Goal: Task Accomplishment & Management: Use online tool/utility

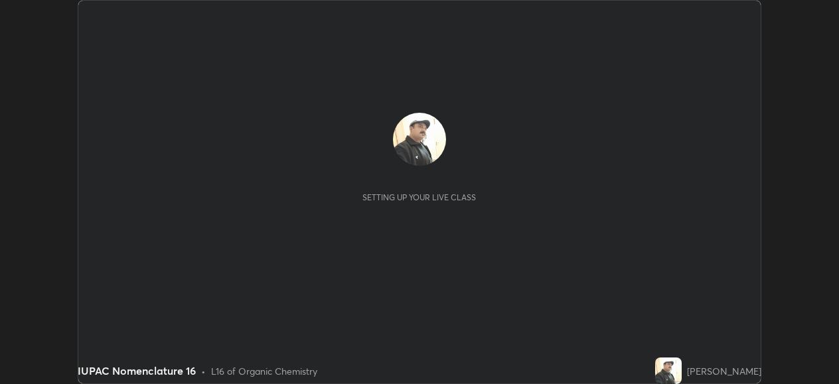
scroll to position [384, 839]
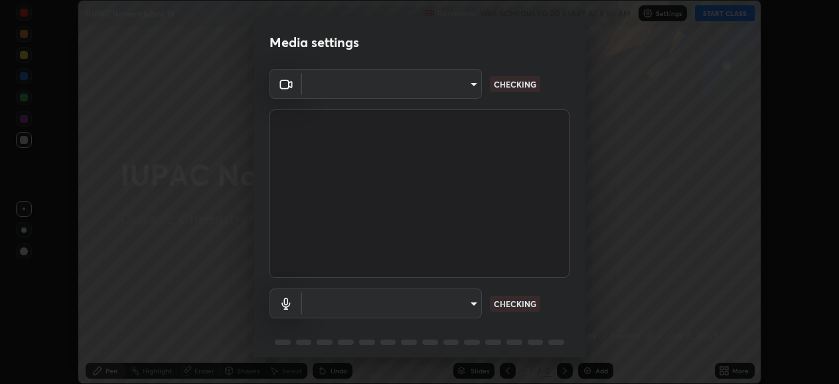
type input "05730faa116fe893cb3bfff37bc48e03cda79a540a9a2906e08a5a6a13fc8772"
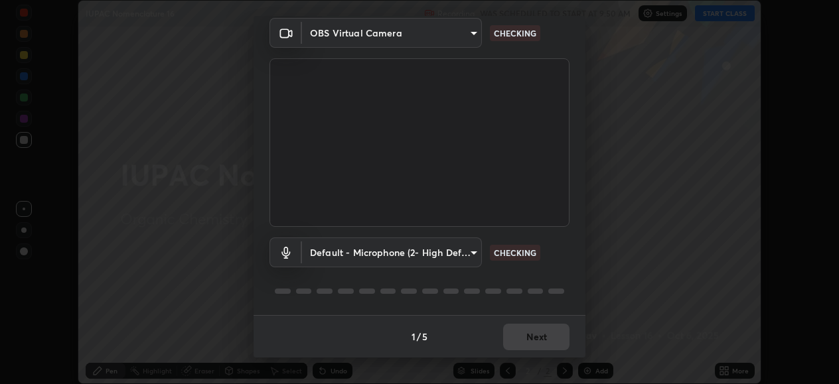
click at [467, 251] on body "Erase all IUPAC Nomenclature 16 Recording WAS SCHEDULED TO START AT 9:50 AM Set…" at bounding box center [419, 192] width 839 height 384
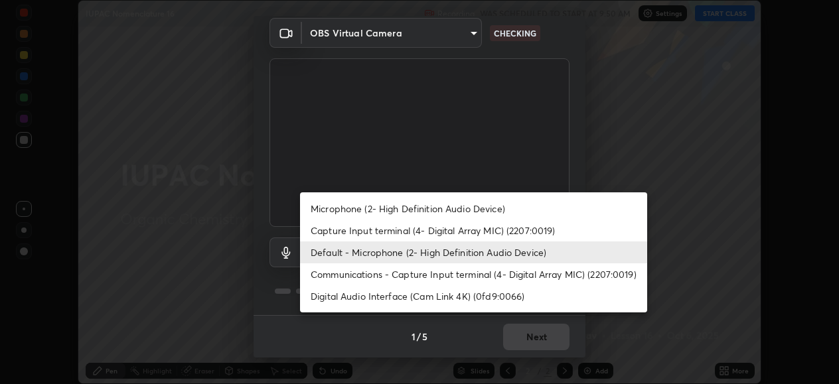
click at [467, 208] on li "Microphone (2- High Definition Audio Device)" at bounding box center [473, 209] width 347 height 22
type input "6f8f5a1267a745d66c66f0d583e94eb6ebd6a1f95b6808f0f32eb4b6e3dea08a"
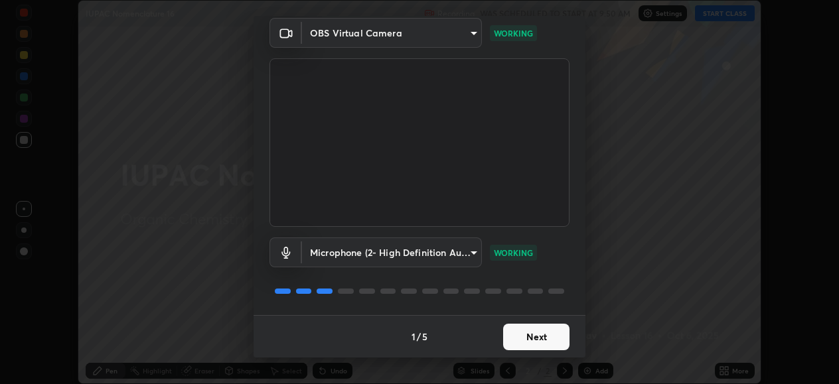
click at [532, 338] on button "Next" at bounding box center [536, 337] width 66 height 27
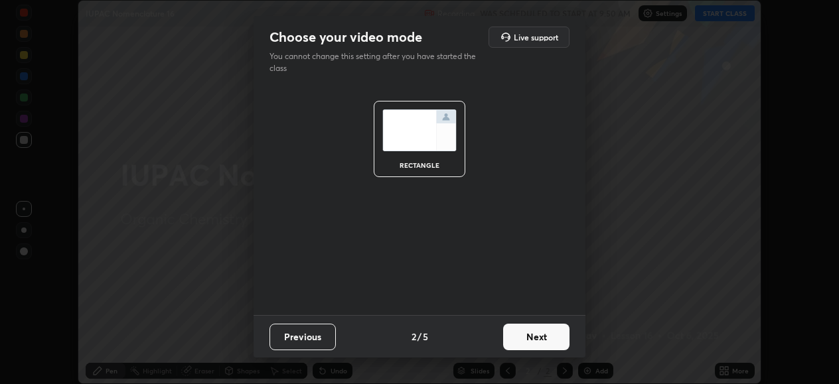
click at [532, 338] on button "Next" at bounding box center [536, 337] width 66 height 27
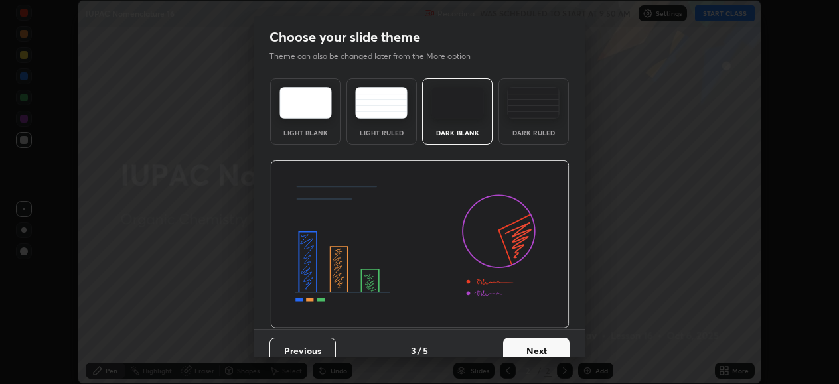
click at [532, 338] on button "Next" at bounding box center [536, 351] width 66 height 27
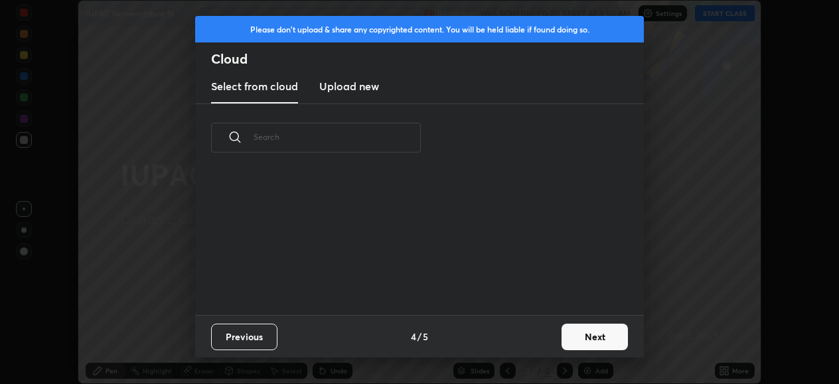
scroll to position [143, 426]
click at [574, 337] on button "Next" at bounding box center [595, 337] width 66 height 27
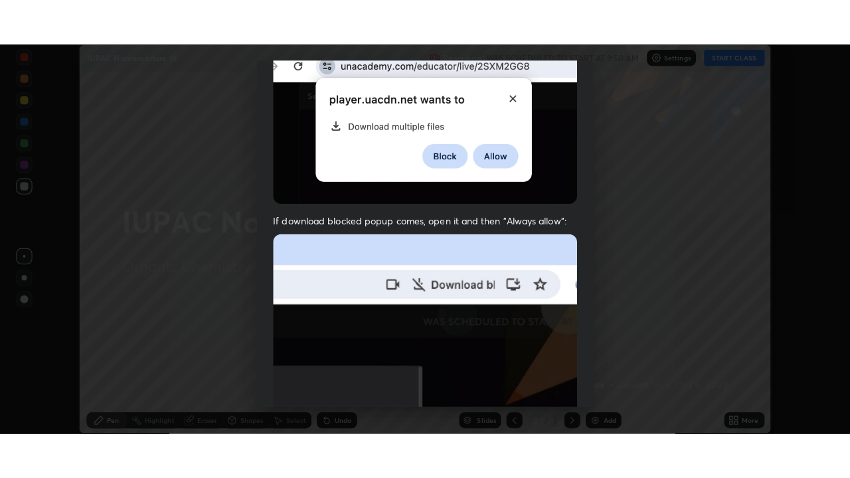
scroll to position [322, 0]
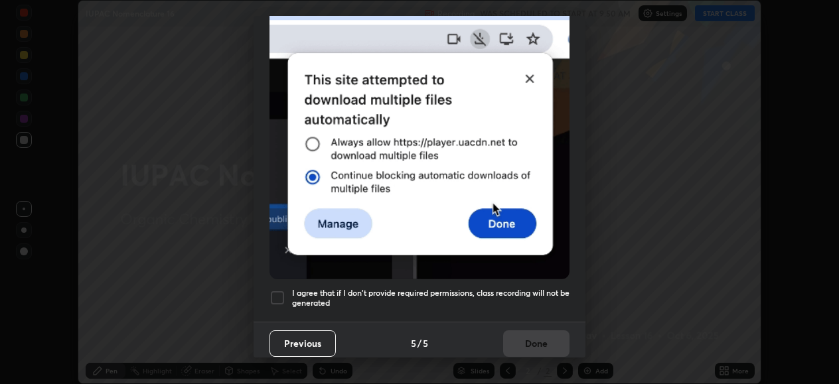
click at [504, 288] on h5 "I agree that if I don't provide required permissions, class recording will not …" at bounding box center [431, 298] width 278 height 21
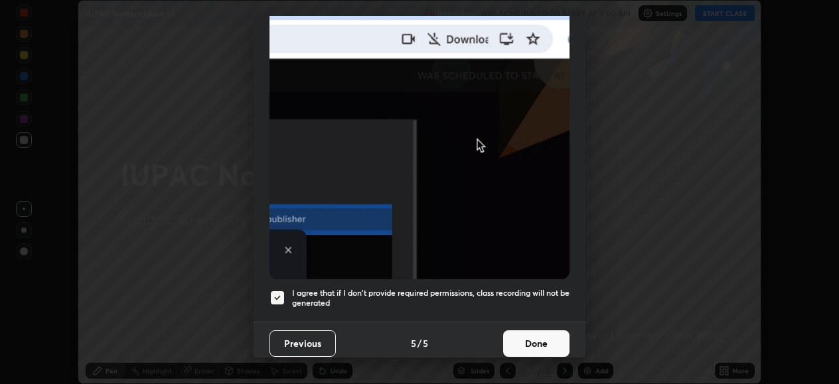
click at [524, 338] on button "Done" at bounding box center [536, 344] width 66 height 27
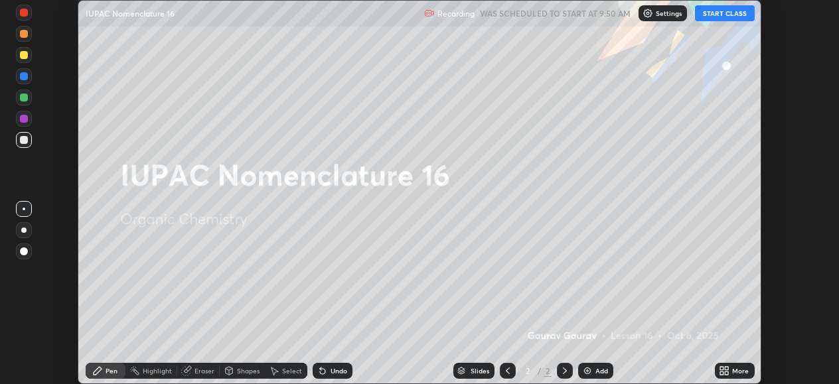
click at [728, 13] on button "START CLASS" at bounding box center [725, 13] width 60 height 16
click at [590, 368] on img at bounding box center [587, 371] width 11 height 11
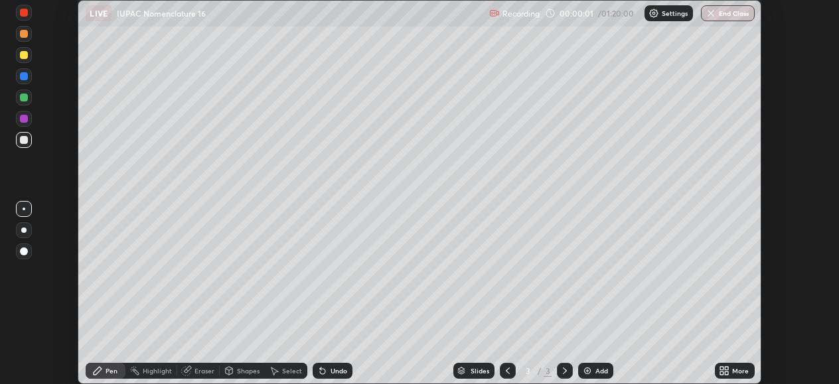
click at [732, 366] on div "More" at bounding box center [735, 371] width 40 height 16
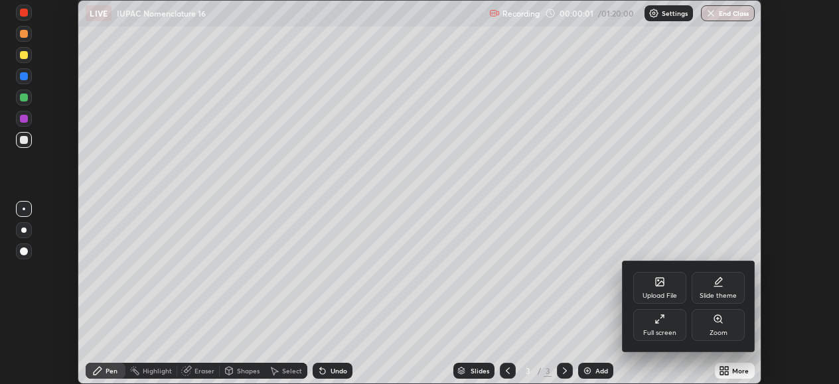
click at [669, 324] on div "Full screen" at bounding box center [659, 325] width 53 height 32
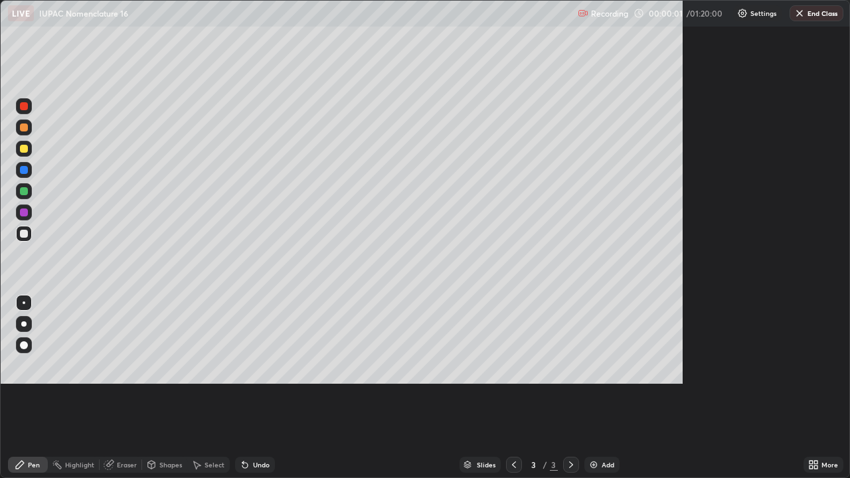
scroll to position [478, 850]
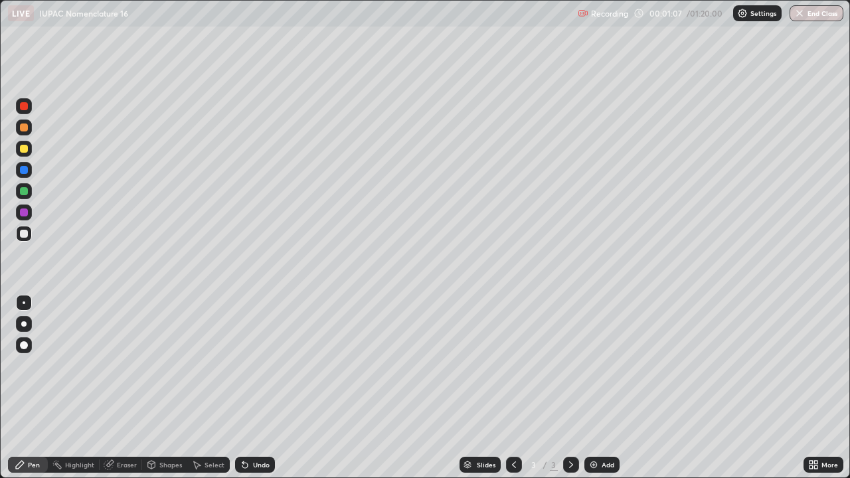
click at [26, 148] on div at bounding box center [24, 149] width 8 height 8
click at [594, 384] on div "Add" at bounding box center [601, 465] width 35 height 16
click at [25, 234] on div at bounding box center [24, 234] width 8 height 8
click at [125, 384] on div "Eraser" at bounding box center [127, 464] width 20 height 7
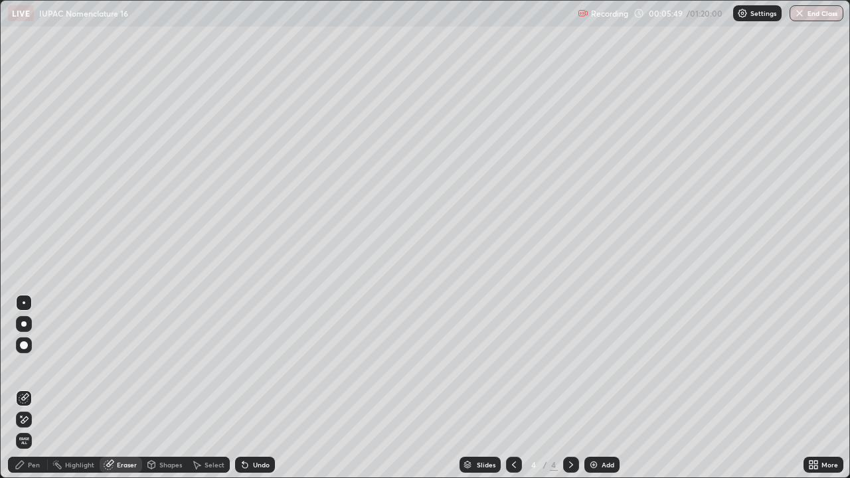
click at [32, 384] on div "Pen" at bounding box center [34, 464] width 12 height 7
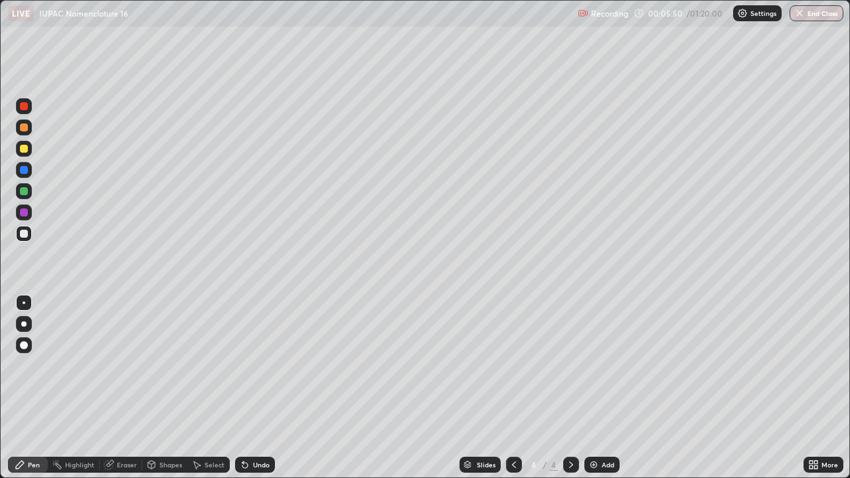
click at [29, 232] on div at bounding box center [24, 234] width 16 height 16
click at [120, 384] on div "Eraser" at bounding box center [127, 464] width 20 height 7
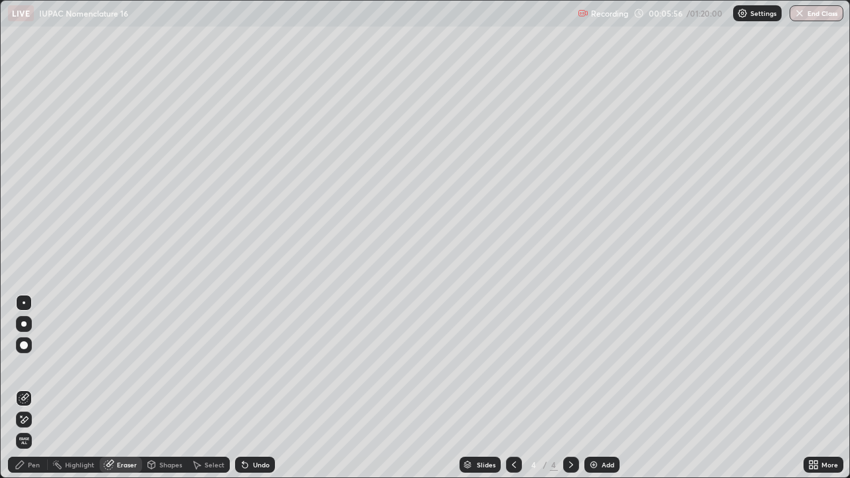
click at [25, 384] on icon at bounding box center [20, 464] width 11 height 11
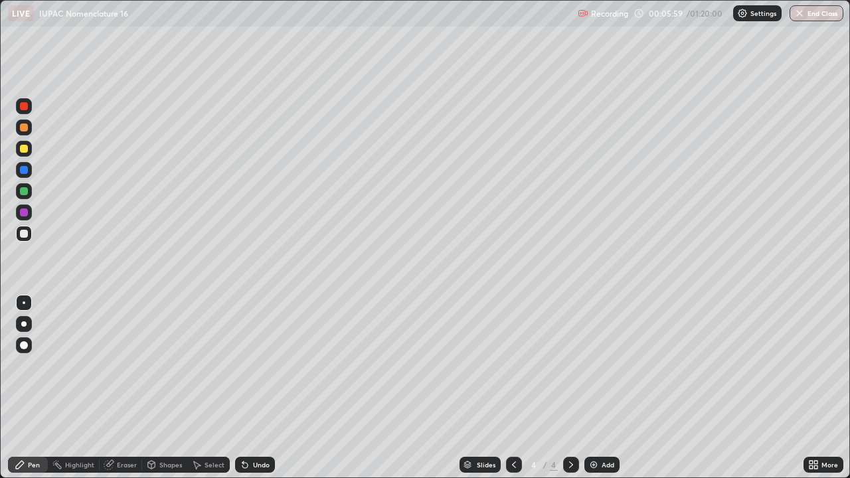
click at [109, 384] on icon at bounding box center [108, 465] width 9 height 9
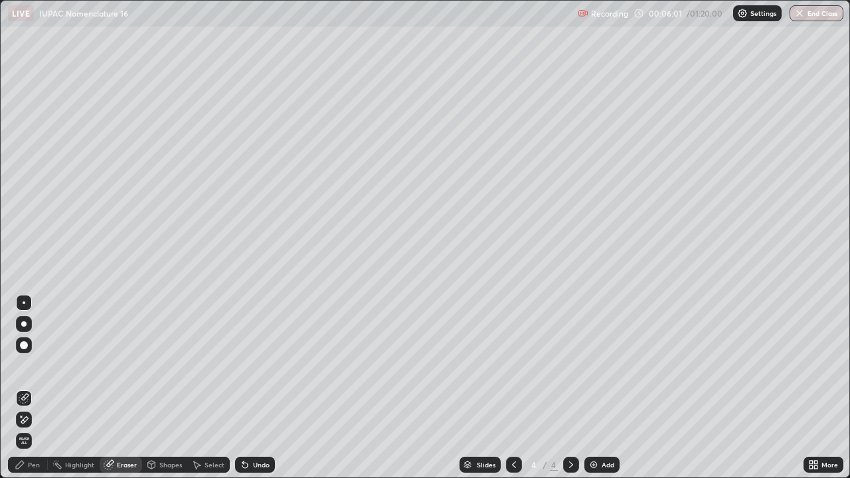
click at [27, 384] on div "Pen" at bounding box center [28, 465] width 40 height 16
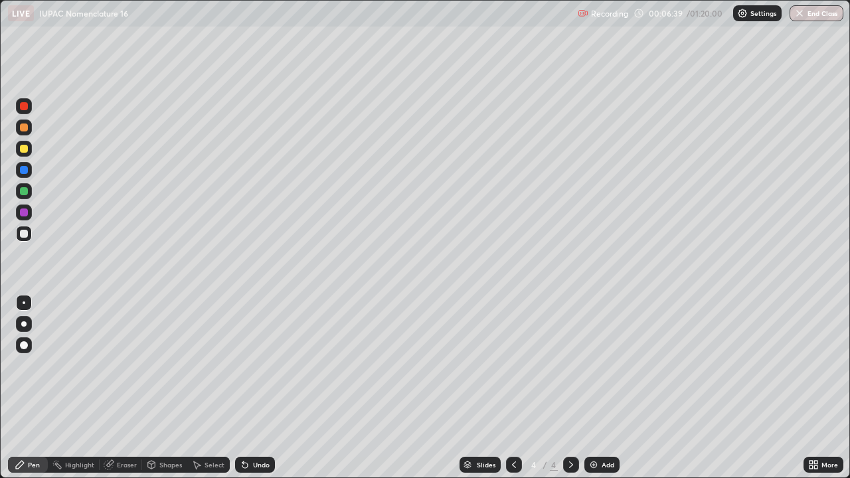
click at [746, 384] on div "Slides 4 / 4 Add" at bounding box center [539, 464] width 529 height 27
click at [24, 151] on div at bounding box center [24, 149] width 8 height 8
click at [117, 384] on div "Eraser" at bounding box center [127, 464] width 20 height 7
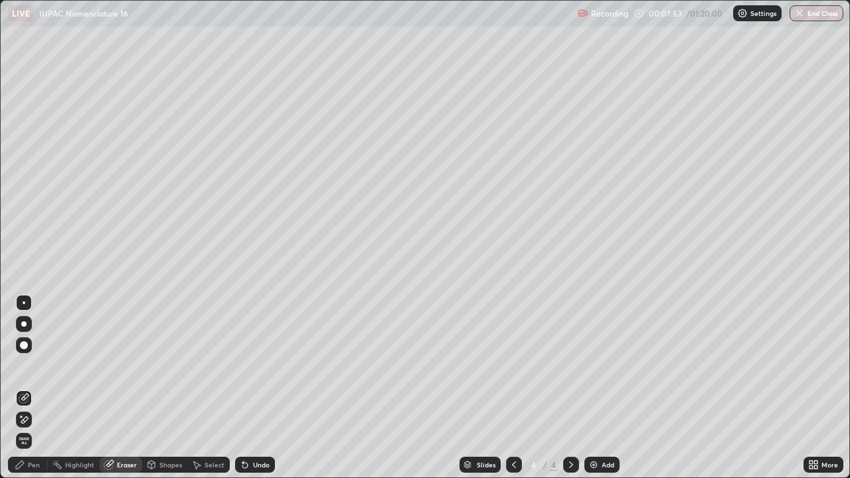
click at [27, 384] on div "Pen" at bounding box center [28, 465] width 40 height 16
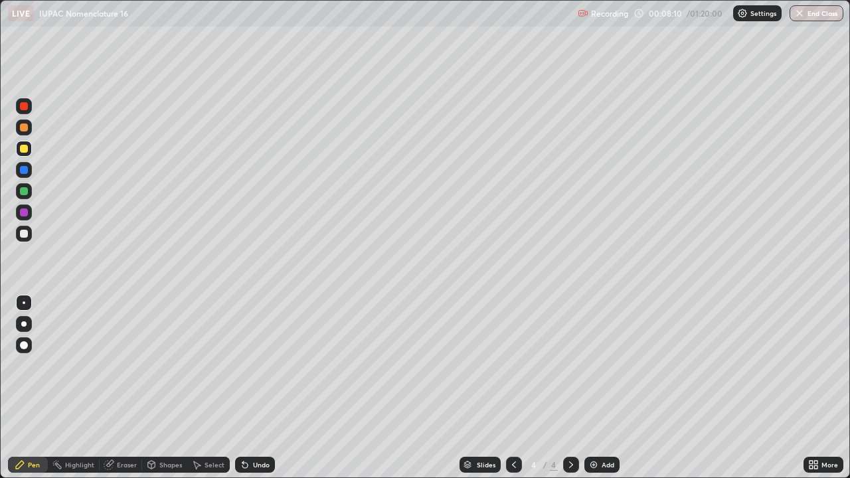
click at [115, 384] on div "Eraser" at bounding box center [121, 465] width 42 height 16
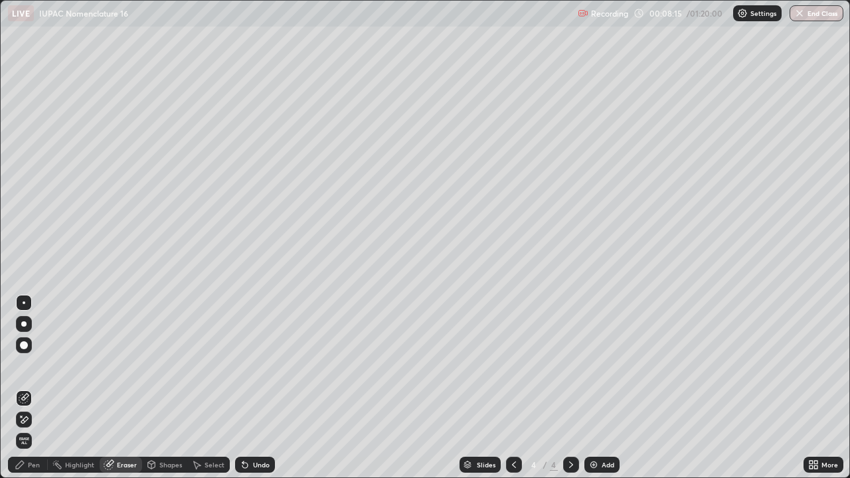
click at [26, 384] on div "Pen" at bounding box center [28, 465] width 40 height 16
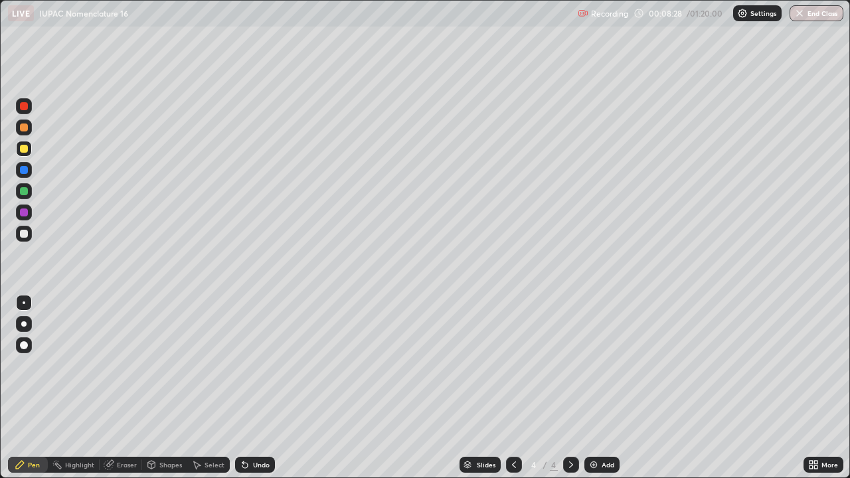
click at [116, 384] on div "Eraser" at bounding box center [121, 465] width 42 height 16
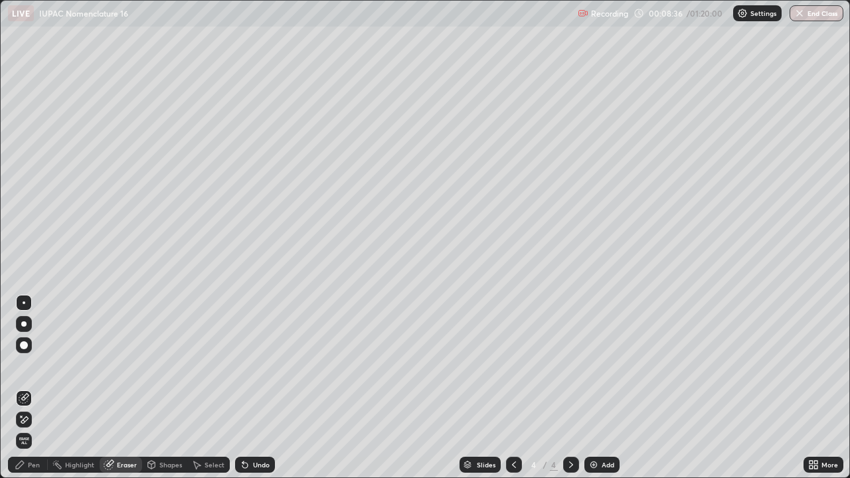
click at [23, 384] on icon at bounding box center [20, 464] width 11 height 11
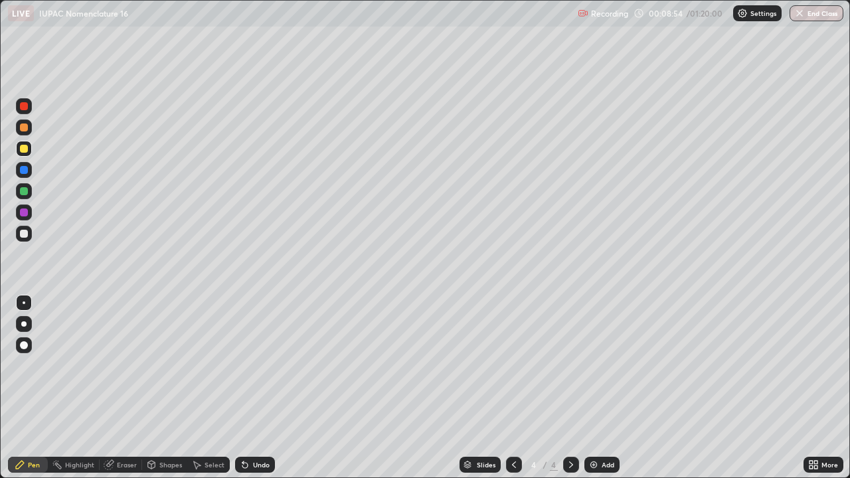
click at [124, 384] on div "Eraser" at bounding box center [127, 464] width 20 height 7
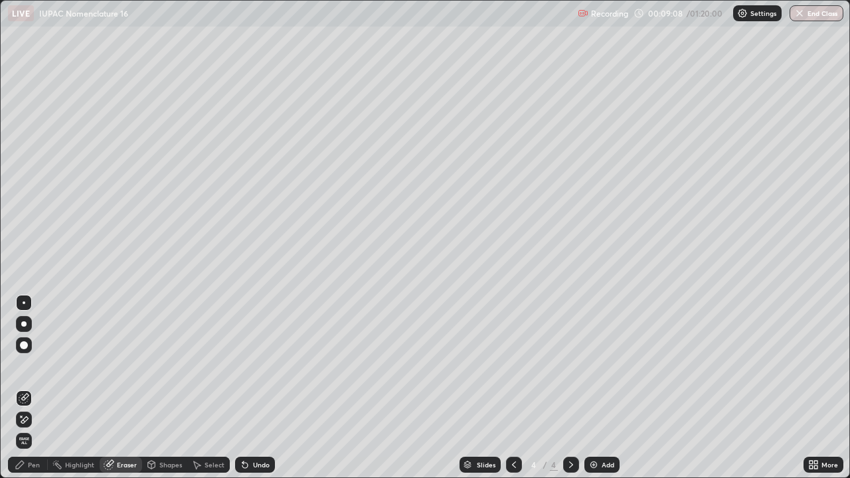
click at [31, 384] on div "Pen" at bounding box center [34, 464] width 12 height 7
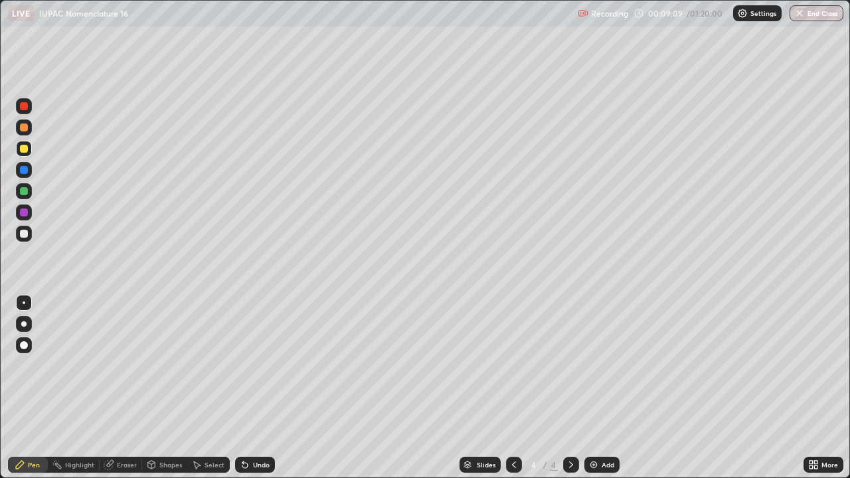
click at [24, 149] on div at bounding box center [24, 149] width 8 height 8
click at [513, 384] on icon at bounding box center [514, 464] width 11 height 11
click at [570, 384] on icon at bounding box center [571, 464] width 11 height 11
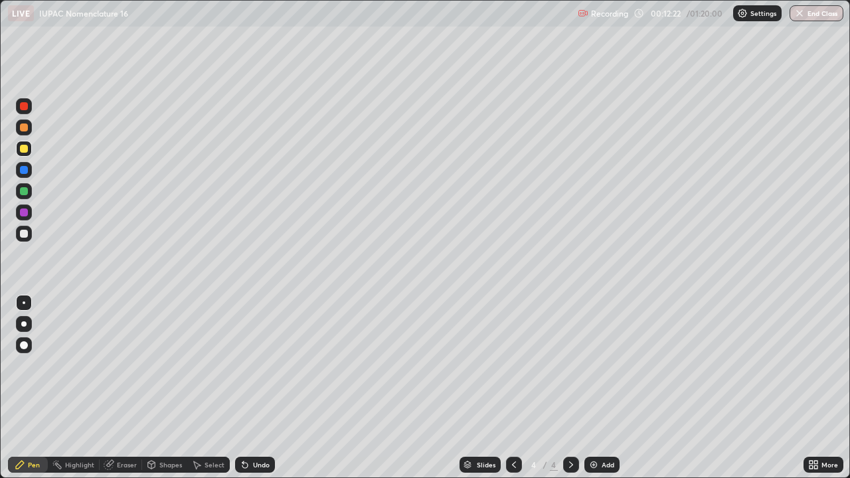
click at [598, 384] on div "Add" at bounding box center [601, 465] width 35 height 16
click at [26, 149] on div at bounding box center [24, 149] width 8 height 8
click at [252, 384] on div "Undo" at bounding box center [255, 465] width 40 height 16
click at [594, 384] on img at bounding box center [593, 464] width 11 height 11
click at [27, 232] on div at bounding box center [24, 234] width 8 height 8
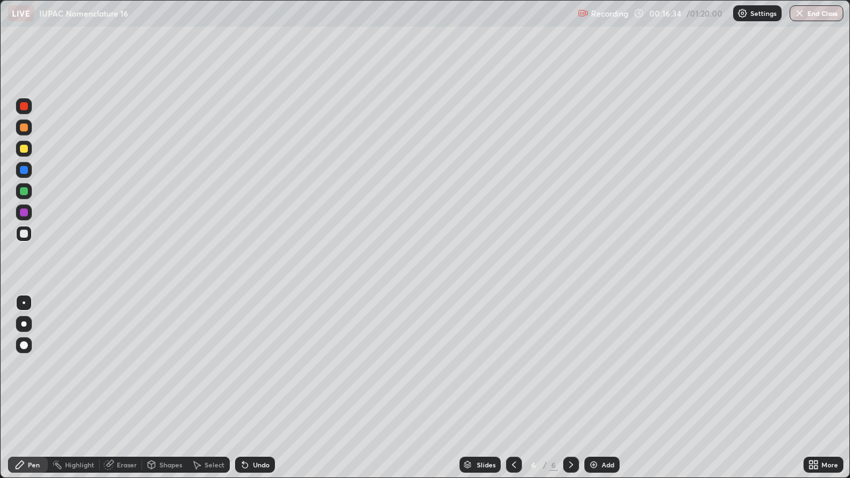
click at [35, 384] on div "Pen" at bounding box center [34, 464] width 12 height 7
click at [25, 148] on div at bounding box center [24, 149] width 8 height 8
click at [26, 150] on div at bounding box center [24, 149] width 8 height 8
click at [599, 384] on div "Add" at bounding box center [601, 465] width 35 height 16
click at [258, 384] on div "Undo" at bounding box center [261, 464] width 17 height 7
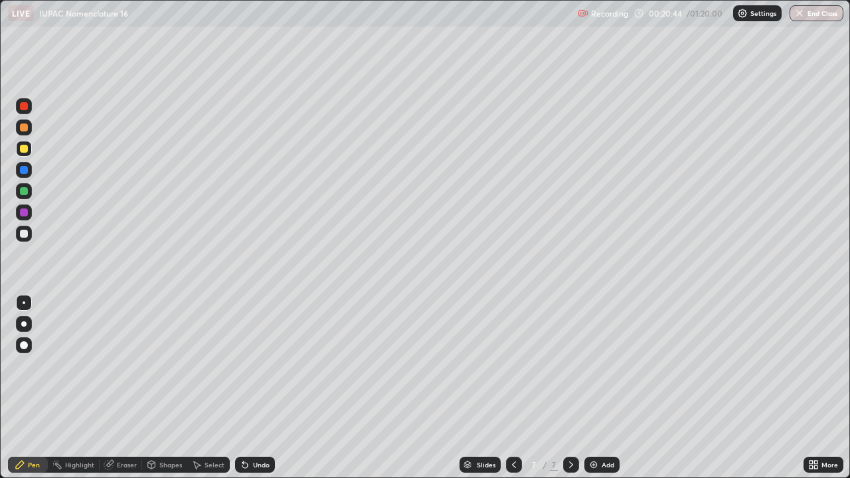
click at [24, 232] on div at bounding box center [24, 234] width 8 height 8
click at [25, 234] on div at bounding box center [24, 234] width 8 height 8
click at [593, 384] on img at bounding box center [593, 464] width 11 height 11
click at [24, 152] on div at bounding box center [24, 149] width 8 height 8
click at [27, 232] on div at bounding box center [24, 234] width 8 height 8
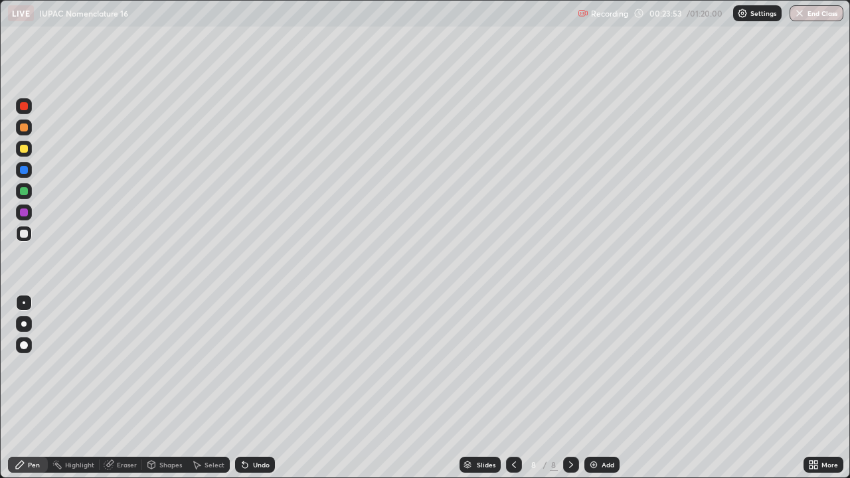
click at [115, 384] on div "Eraser" at bounding box center [121, 465] width 42 height 16
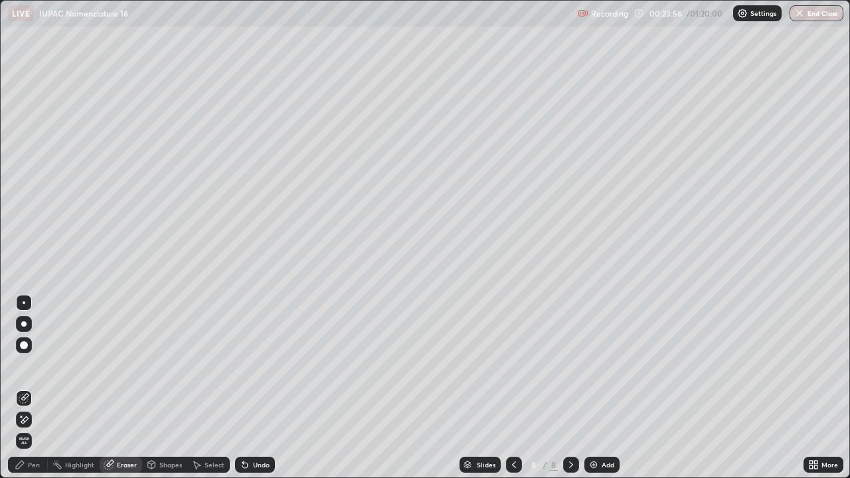
click at [37, 384] on div "Pen" at bounding box center [34, 464] width 12 height 7
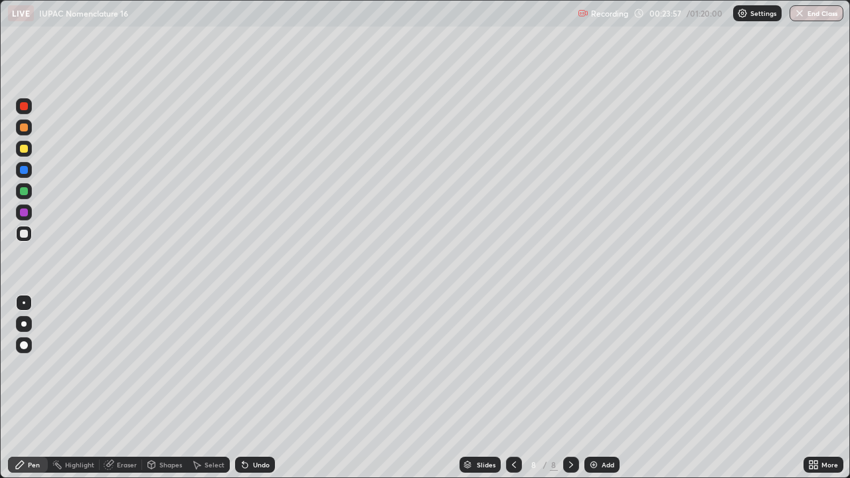
click at [25, 150] on div at bounding box center [24, 149] width 8 height 8
click at [598, 384] on div "Add" at bounding box center [601, 465] width 35 height 16
click at [265, 384] on div "Undo" at bounding box center [261, 464] width 17 height 7
click at [26, 232] on div at bounding box center [24, 234] width 8 height 8
click at [609, 384] on div "Add" at bounding box center [608, 464] width 13 height 7
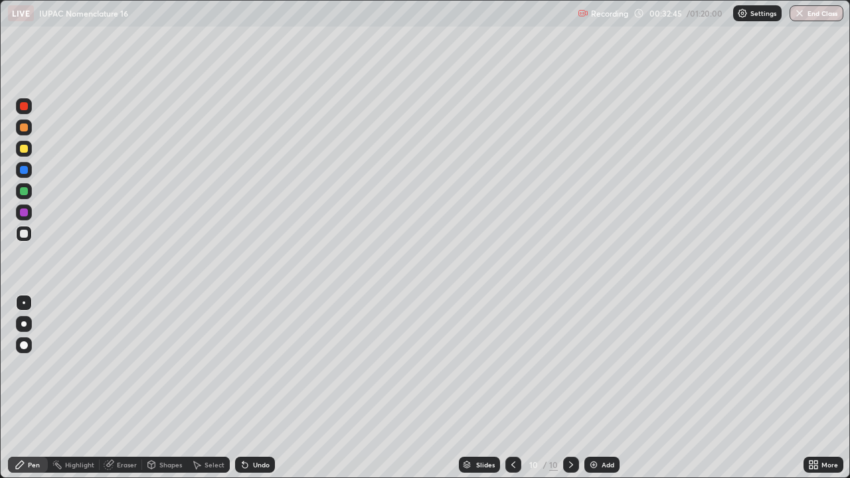
click at [30, 146] on div at bounding box center [24, 149] width 16 height 16
click at [598, 384] on div "Add" at bounding box center [601, 465] width 35 height 16
click at [25, 235] on div at bounding box center [24, 234] width 8 height 8
click at [27, 231] on div at bounding box center [24, 234] width 8 height 8
click at [594, 384] on img at bounding box center [593, 464] width 11 height 11
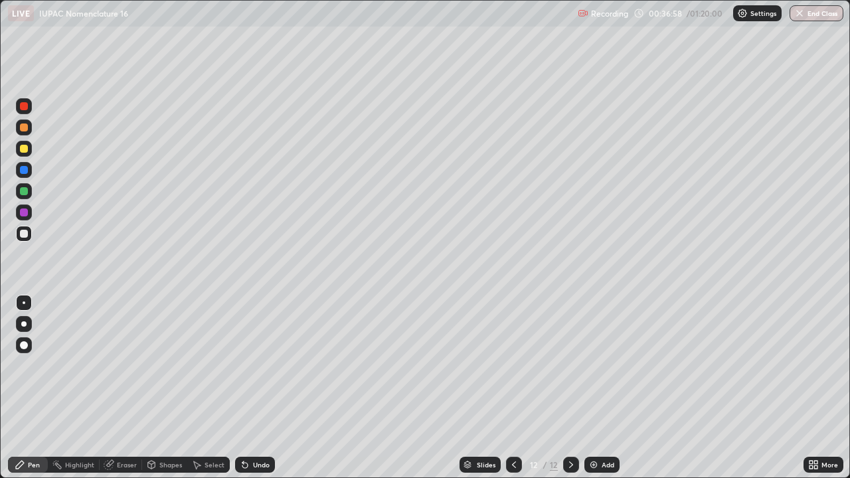
click at [26, 147] on div at bounding box center [24, 149] width 8 height 8
click at [254, 384] on div "Undo" at bounding box center [261, 464] width 17 height 7
click at [25, 234] on div at bounding box center [24, 234] width 8 height 8
click at [594, 384] on img at bounding box center [593, 464] width 11 height 11
click at [31, 147] on div at bounding box center [24, 149] width 16 height 16
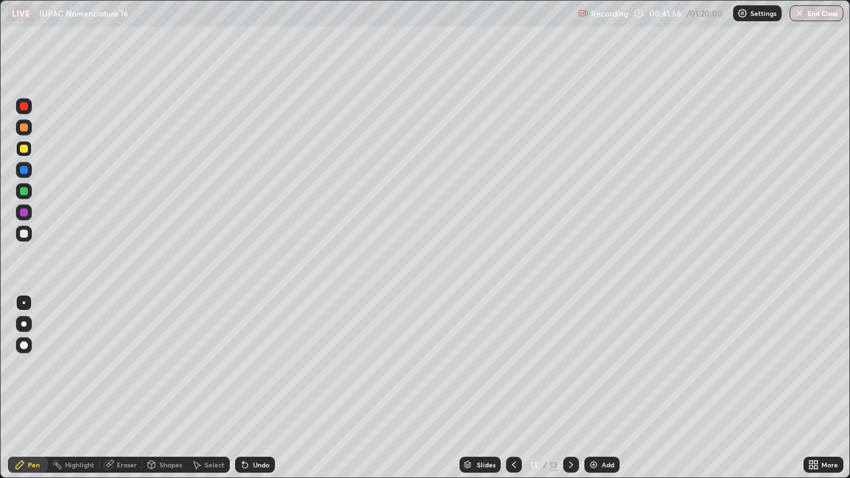
click at [24, 231] on div at bounding box center [24, 234] width 8 height 8
click at [600, 384] on div "Add" at bounding box center [601, 465] width 35 height 16
click at [594, 384] on div "Add" at bounding box center [601, 465] width 35 height 16
click at [26, 149] on div at bounding box center [24, 149] width 8 height 8
click at [25, 147] on div at bounding box center [24, 149] width 8 height 8
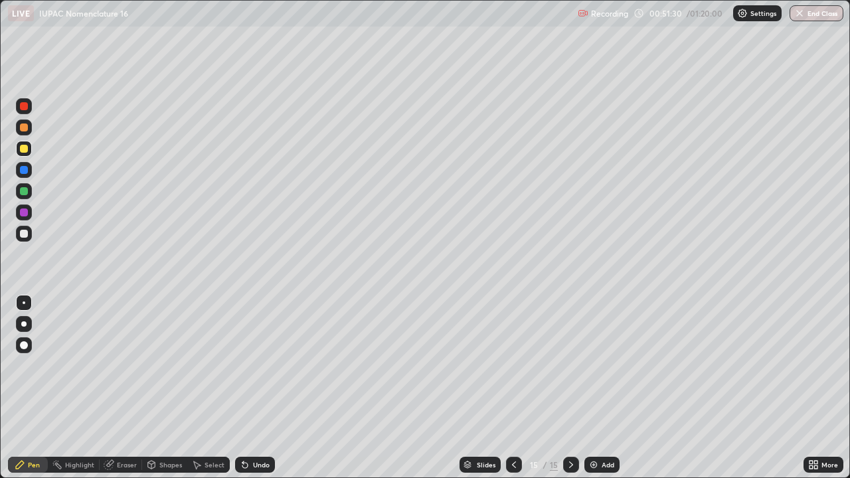
click at [248, 384] on div "Undo" at bounding box center [255, 465] width 40 height 16
click at [26, 234] on div at bounding box center [24, 234] width 8 height 8
click at [23, 232] on div at bounding box center [24, 234] width 8 height 8
click at [593, 384] on img at bounding box center [593, 464] width 11 height 11
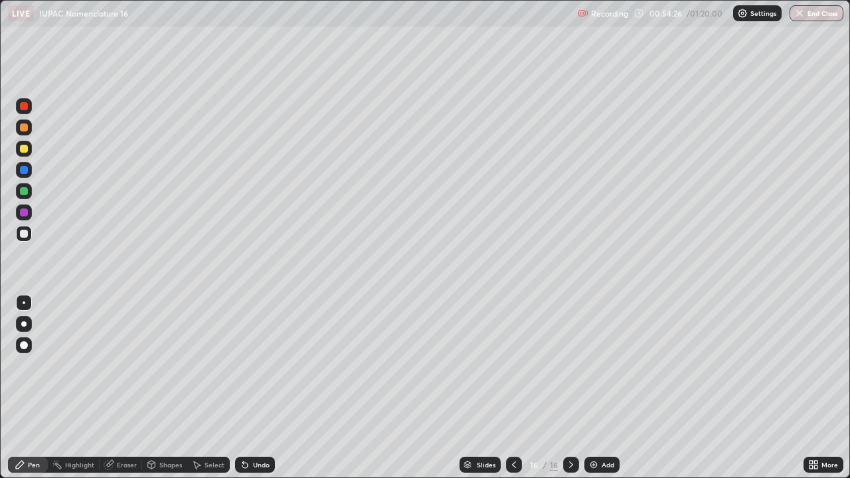
click at [247, 384] on div "Undo" at bounding box center [255, 465] width 40 height 16
click at [25, 149] on div at bounding box center [24, 149] width 8 height 8
click at [597, 384] on img at bounding box center [593, 464] width 11 height 11
click at [123, 384] on div "Eraser" at bounding box center [127, 464] width 20 height 7
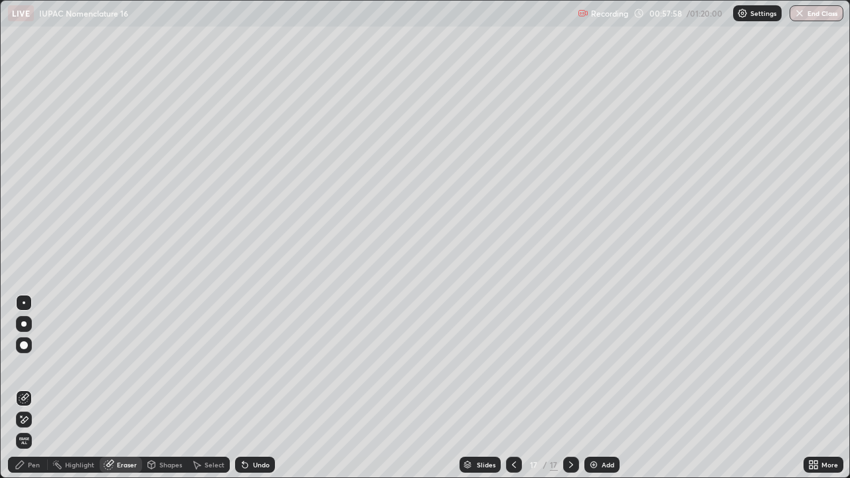
click at [29, 384] on div "Pen" at bounding box center [34, 464] width 12 height 7
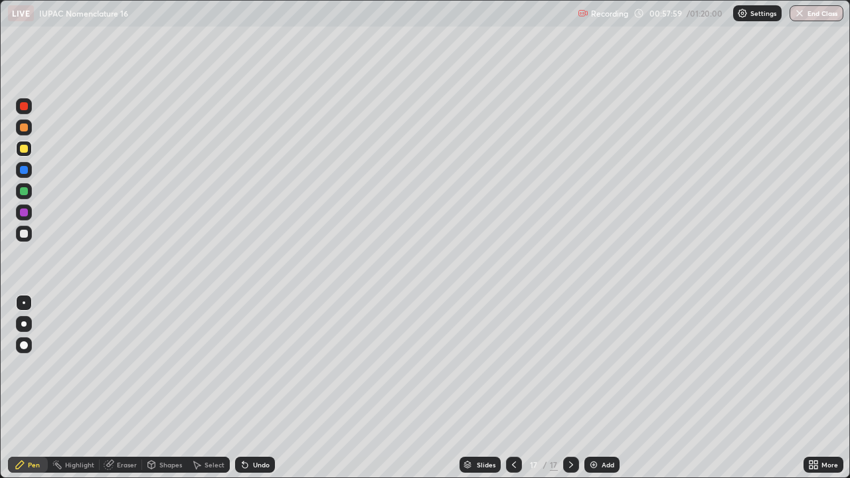
click at [27, 235] on div at bounding box center [24, 234] width 8 height 8
click at [31, 146] on div at bounding box center [24, 149] width 16 height 16
click at [27, 236] on div at bounding box center [24, 234] width 8 height 8
click at [23, 151] on div at bounding box center [24, 149] width 8 height 8
click at [604, 384] on div "Add" at bounding box center [601, 465] width 35 height 16
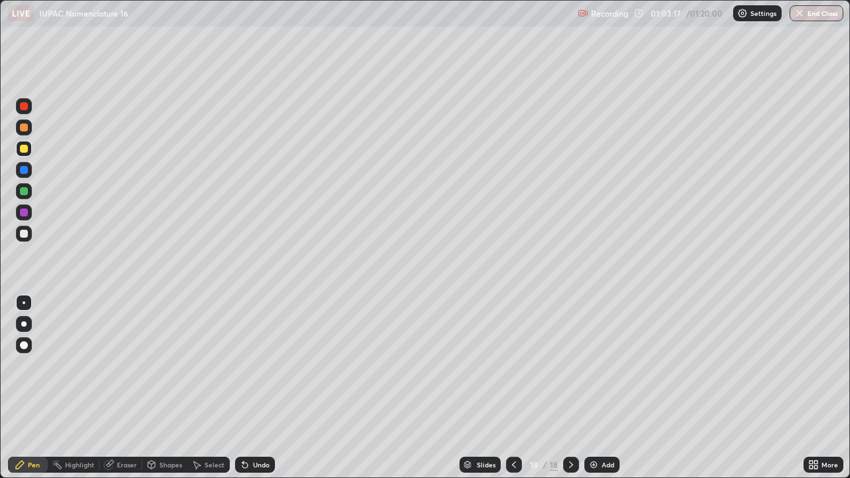
click at [30, 234] on div at bounding box center [24, 234] width 16 height 16
click at [602, 384] on div "Add" at bounding box center [608, 464] width 13 height 7
click at [27, 147] on div at bounding box center [24, 149] width 8 height 8
click at [793, 17] on button "End Class" at bounding box center [816, 13] width 54 height 16
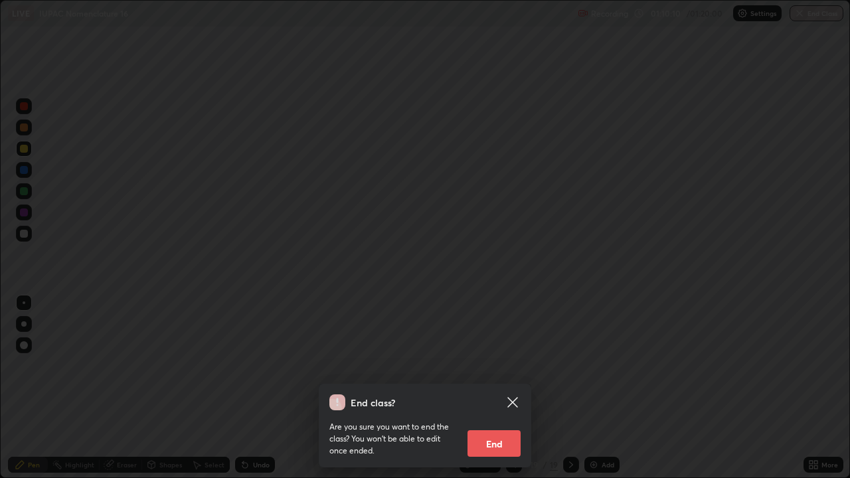
click at [506, 384] on button "End" at bounding box center [493, 443] width 53 height 27
